Goal: Information Seeking & Learning: Learn about a topic

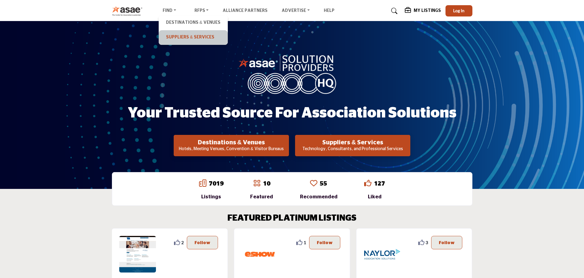
click at [179, 35] on link "Suppliers & Services" at bounding box center [193, 37] width 63 height 9
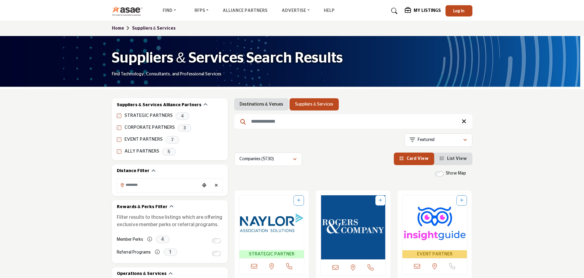
click at [162, 27] on link "Suppliers & Services" at bounding box center [153, 28] width 43 height 4
drag, startPoint x: 305, startPoint y: 24, endPoint x: 286, endPoint y: 20, distance: 18.8
click at [286, 20] on link "SolutionsHQ Plans" at bounding box center [308, 23] width 56 height 9
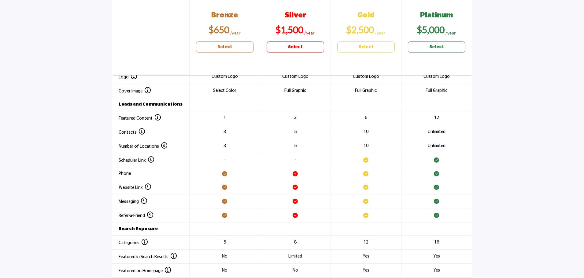
scroll to position [670, 0]
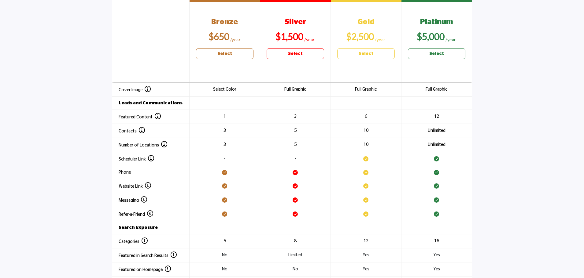
drag, startPoint x: 579, startPoint y: 140, endPoint x: 575, endPoint y: 71, distance: 68.2
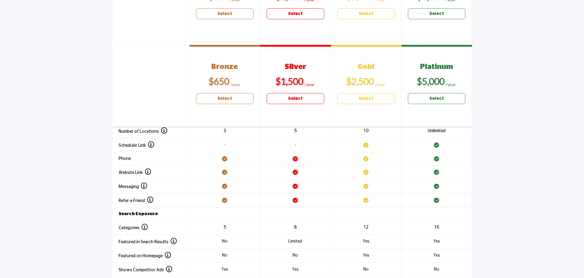
scroll to position [668, 0]
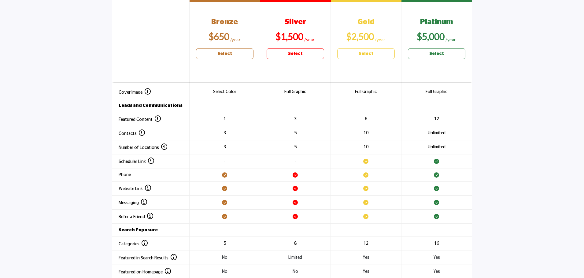
drag, startPoint x: 573, startPoint y: 73, endPoint x: 573, endPoint y: 57, distance: 15.3
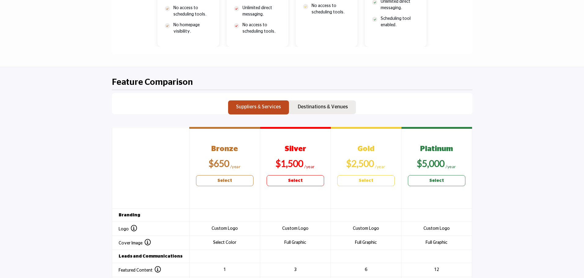
scroll to position [485, 0]
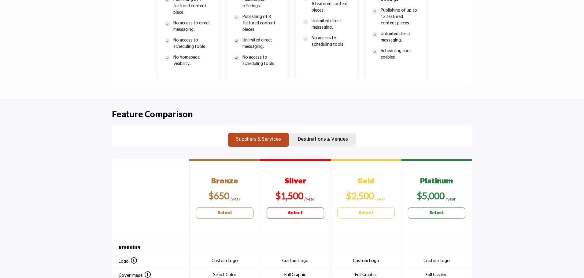
drag, startPoint x: 575, startPoint y: 57, endPoint x: 574, endPoint y: 44, distance: 12.6
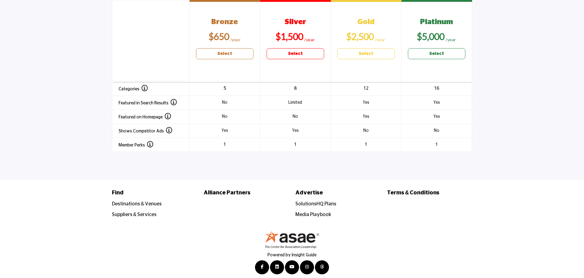
scroll to position [0, 0]
